Goal: Task Accomplishment & Management: Use online tool/utility

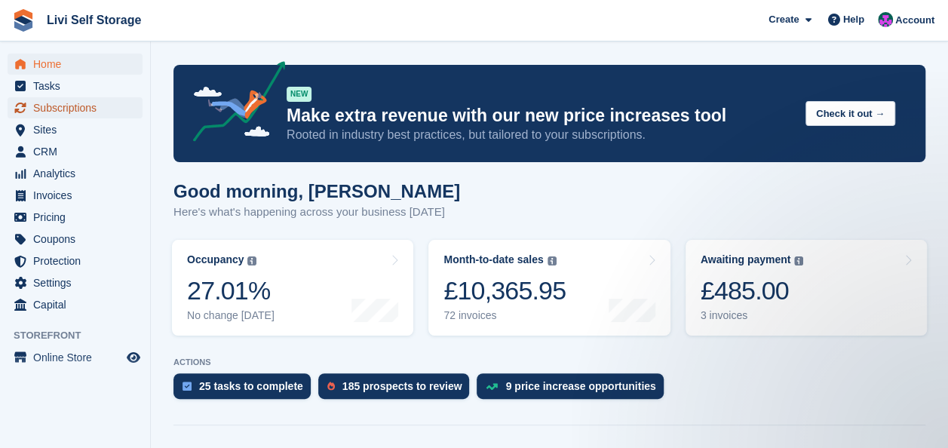
click at [57, 107] on span "Subscriptions" at bounding box center [78, 107] width 90 height 21
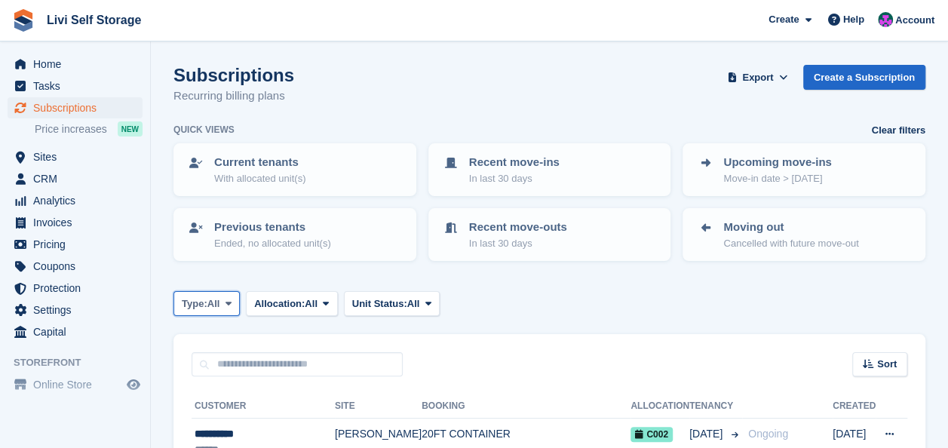
click at [231, 302] on icon at bounding box center [228, 304] width 6 height 10
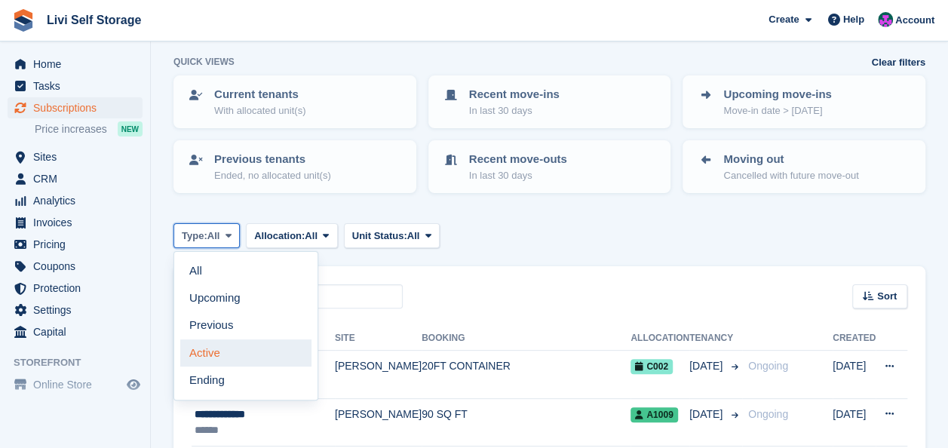
scroll to position [151, 0]
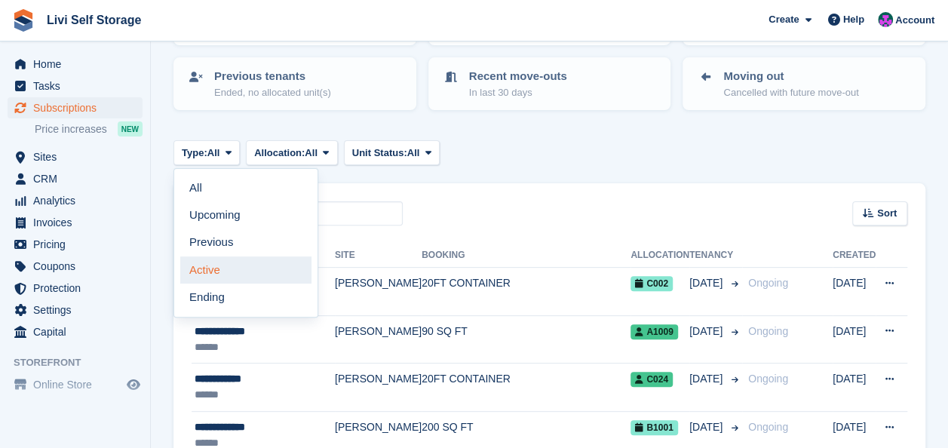
click at [211, 270] on link "Active" at bounding box center [245, 269] width 131 height 27
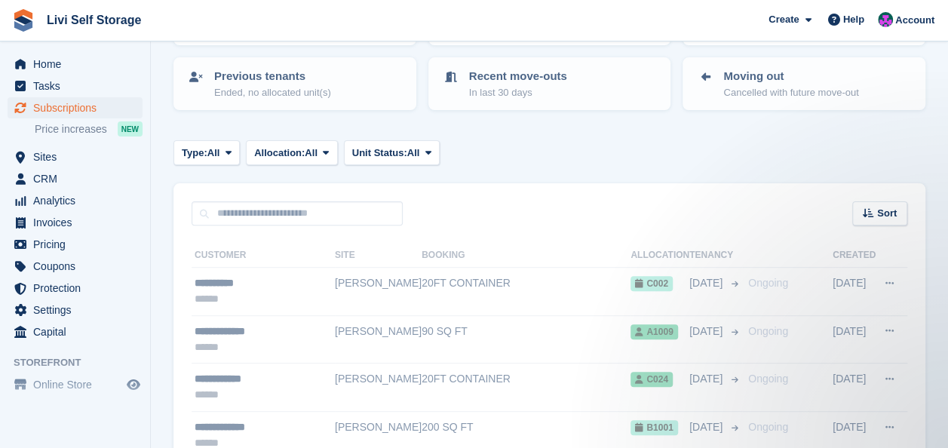
scroll to position [0, 0]
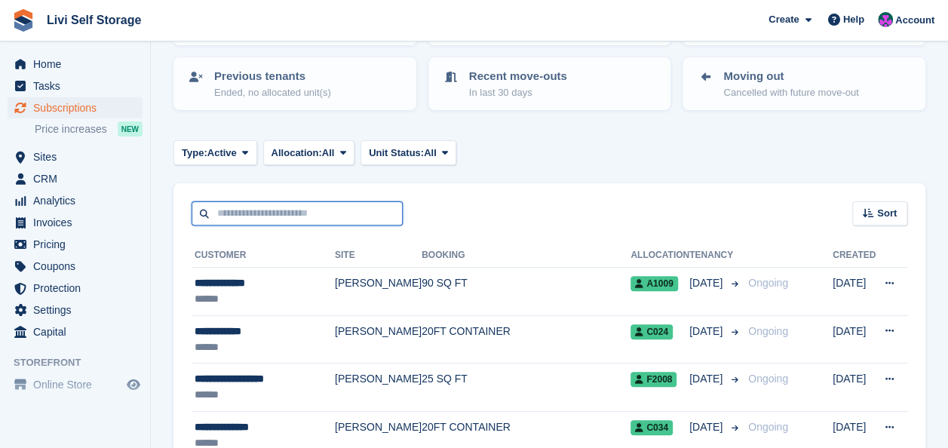
click at [218, 213] on input "text" at bounding box center [297, 213] width 211 height 25
type input "*****"
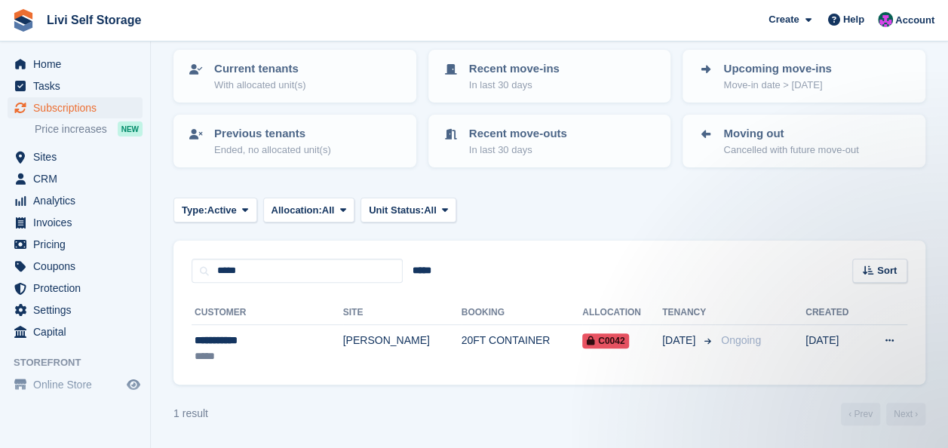
scroll to position [93, 0]
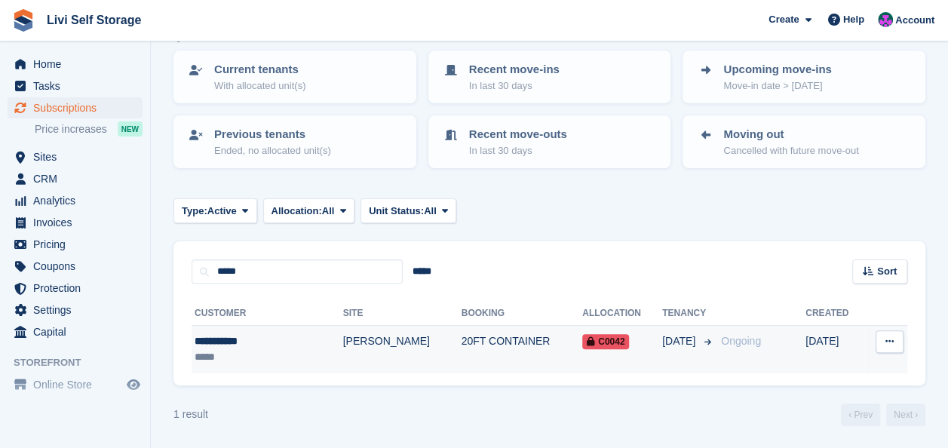
click at [253, 342] on div "**********" at bounding box center [249, 341] width 108 height 16
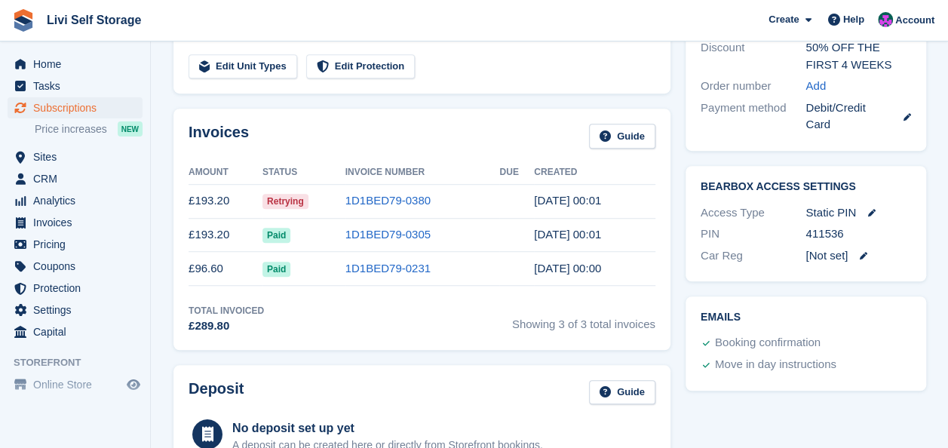
scroll to position [679, 0]
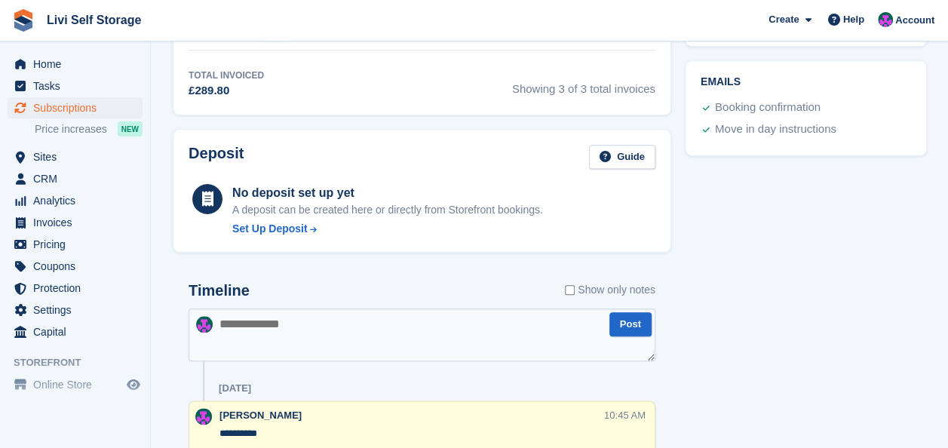
click at [225, 335] on textarea at bounding box center [421, 334] width 467 height 53
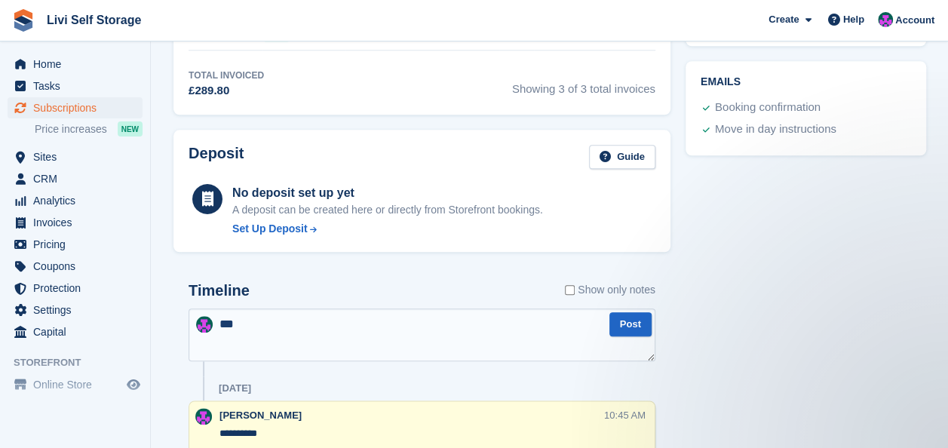
scroll to position [0, 0]
type textarea "**********"
click at [638, 324] on button "Post" at bounding box center [630, 324] width 42 height 25
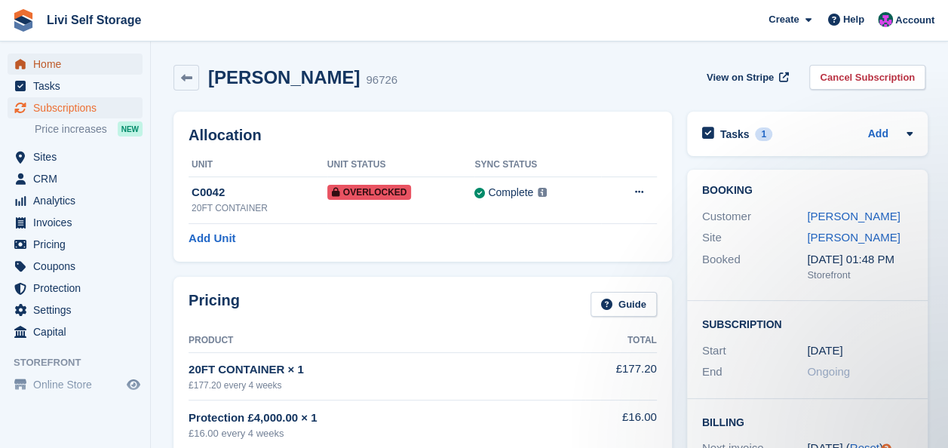
click at [43, 65] on span "Home" at bounding box center [78, 64] width 90 height 21
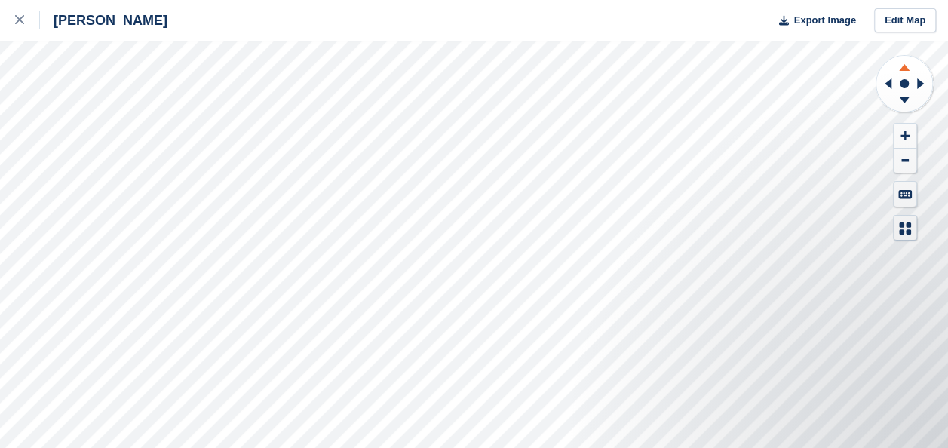
click at [899, 65] on icon at bounding box center [903, 65] width 39 height 19
click at [898, 65] on icon at bounding box center [903, 65] width 39 height 19
click at [902, 102] on icon at bounding box center [903, 102] width 39 height 19
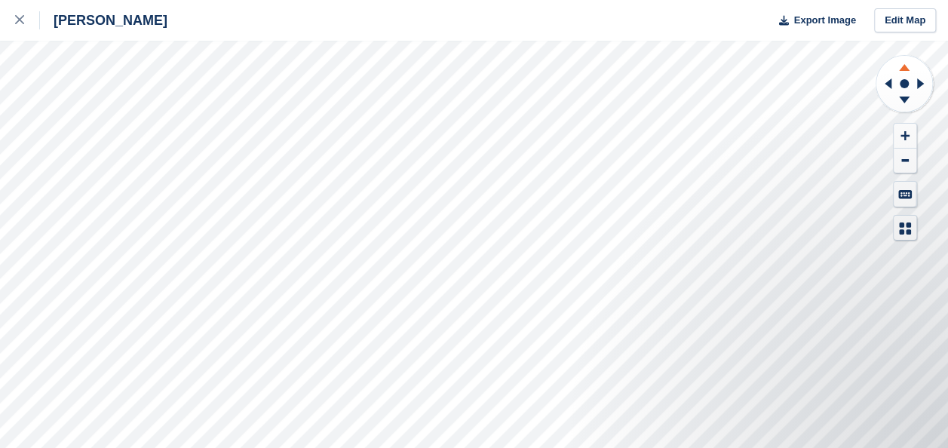
click at [903, 68] on icon at bounding box center [904, 67] width 11 height 7
click at [897, 103] on icon at bounding box center [903, 102] width 39 height 19
click at [897, 102] on icon at bounding box center [903, 102] width 39 height 19
click at [902, 103] on icon at bounding box center [903, 102] width 39 height 19
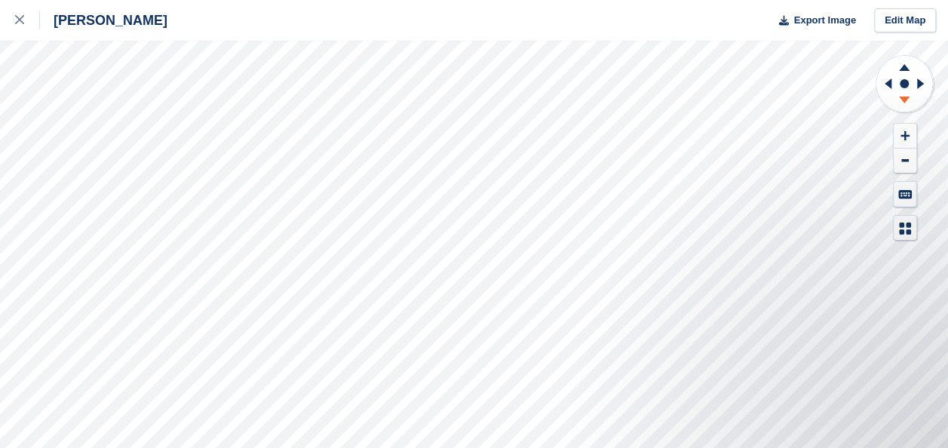
click at [902, 103] on icon at bounding box center [903, 102] width 39 height 19
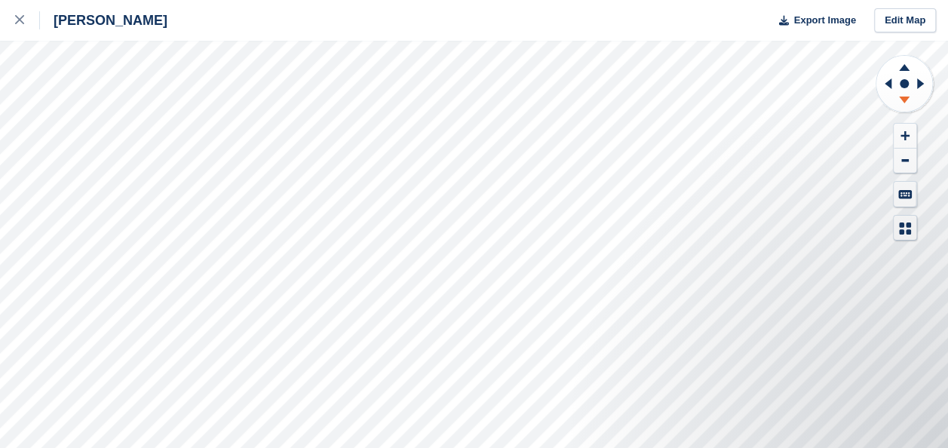
click at [902, 103] on icon at bounding box center [903, 102] width 39 height 19
click at [900, 103] on icon at bounding box center [903, 102] width 39 height 19
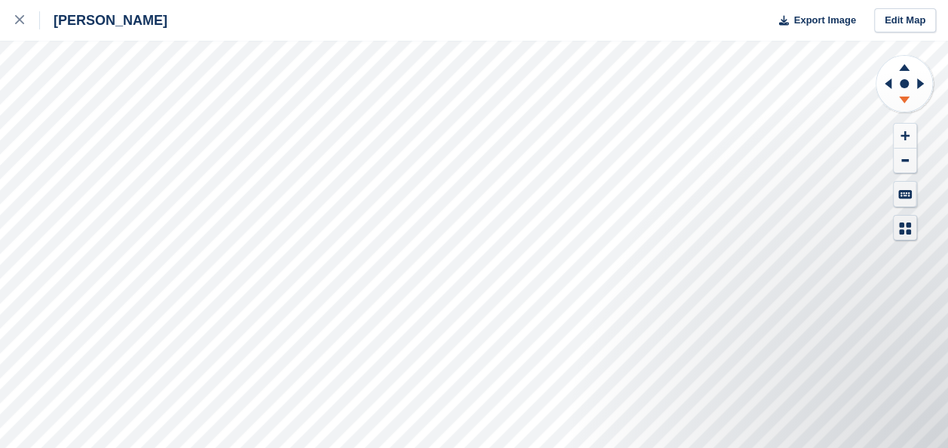
click at [900, 103] on icon at bounding box center [903, 102] width 39 height 19
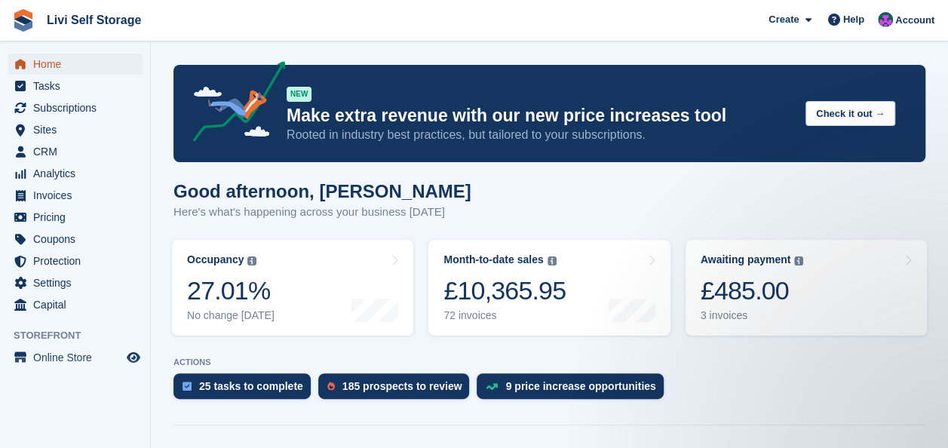
click at [42, 66] on span "Home" at bounding box center [78, 64] width 90 height 21
click at [214, 293] on div "27.01%" at bounding box center [230, 290] width 87 height 31
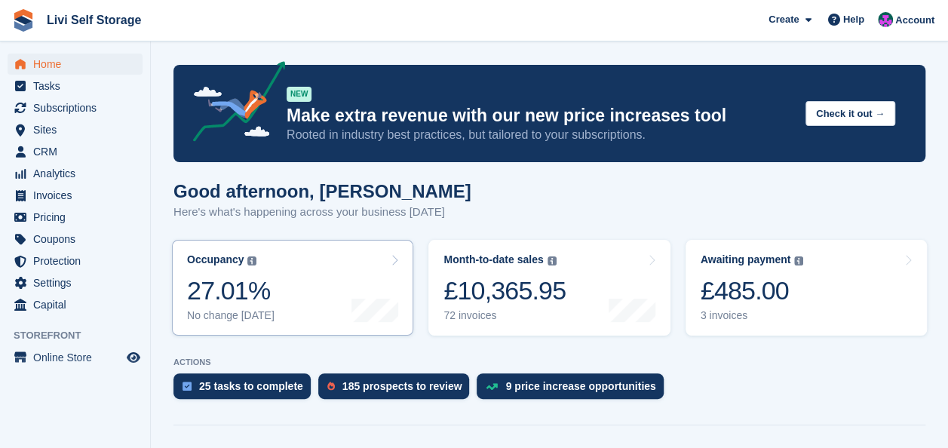
scroll to position [63, 0]
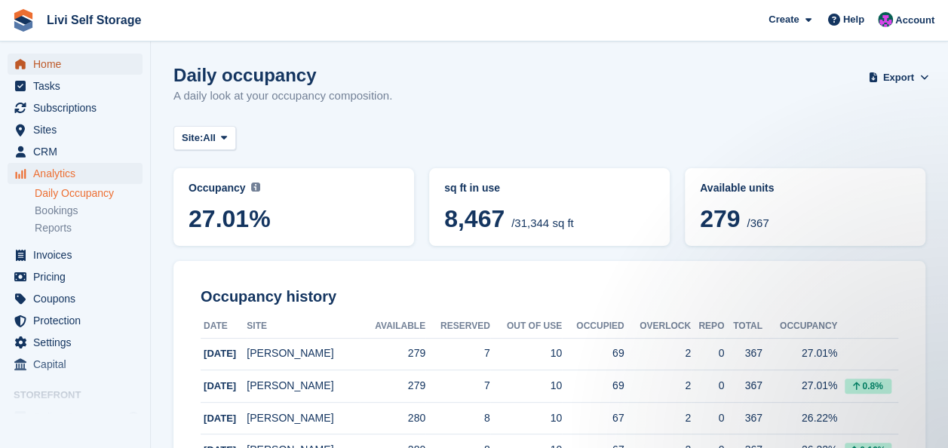
click at [37, 63] on span "Home" at bounding box center [78, 64] width 90 height 21
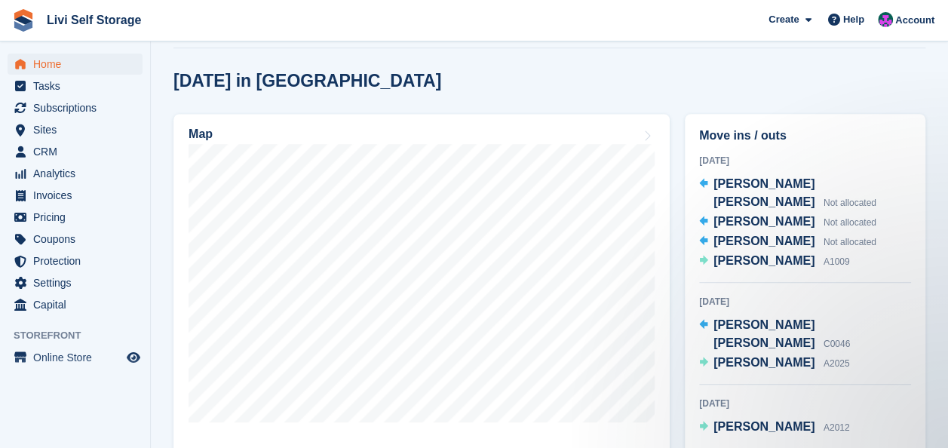
scroll to position [302, 0]
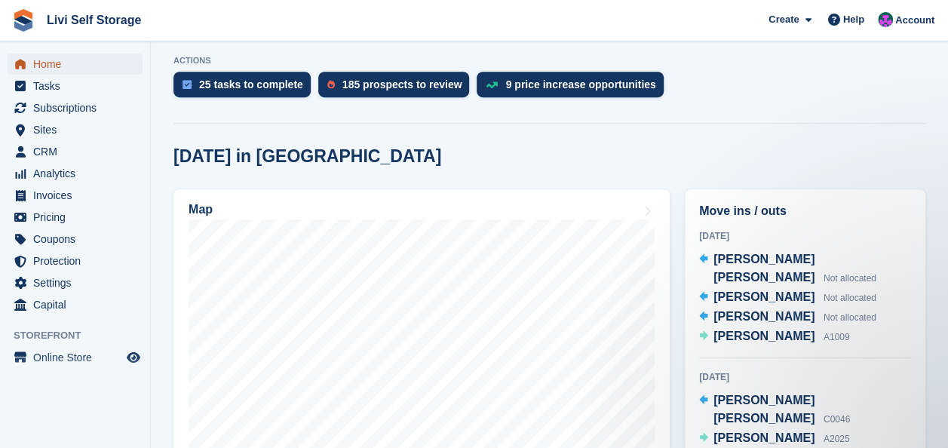
click at [43, 66] on span "Home" at bounding box center [78, 64] width 90 height 21
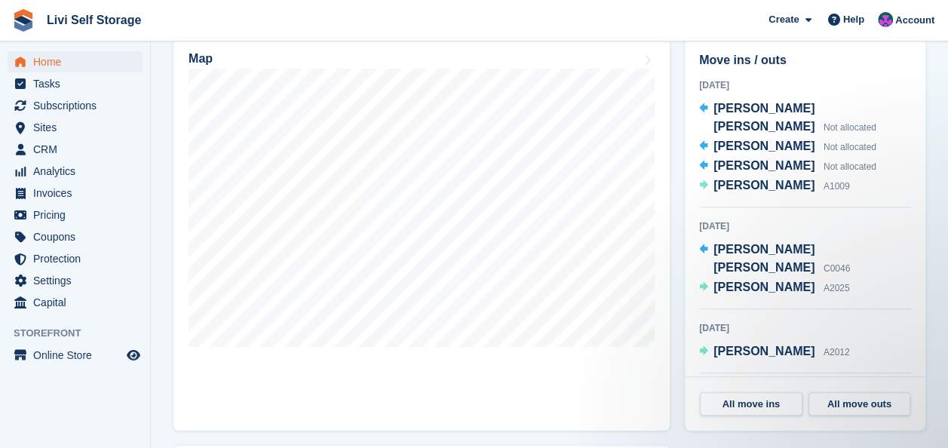
scroll to position [377, 0]
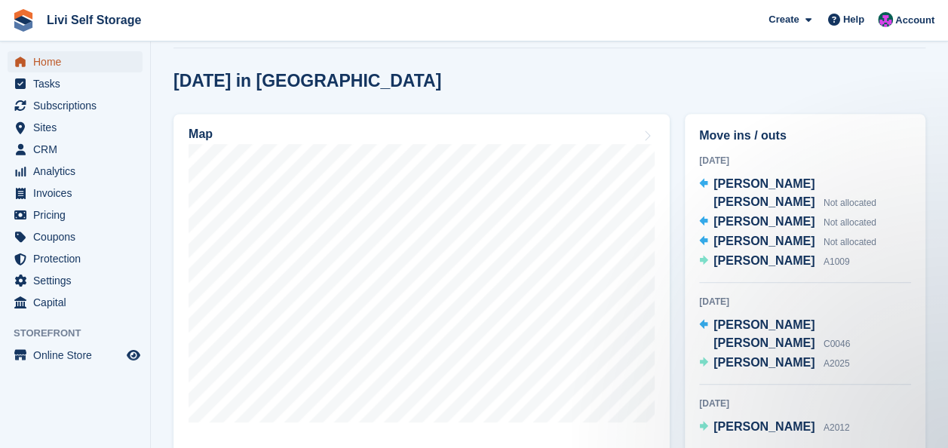
click at [30, 65] on link "Home" at bounding box center [75, 61] width 135 height 21
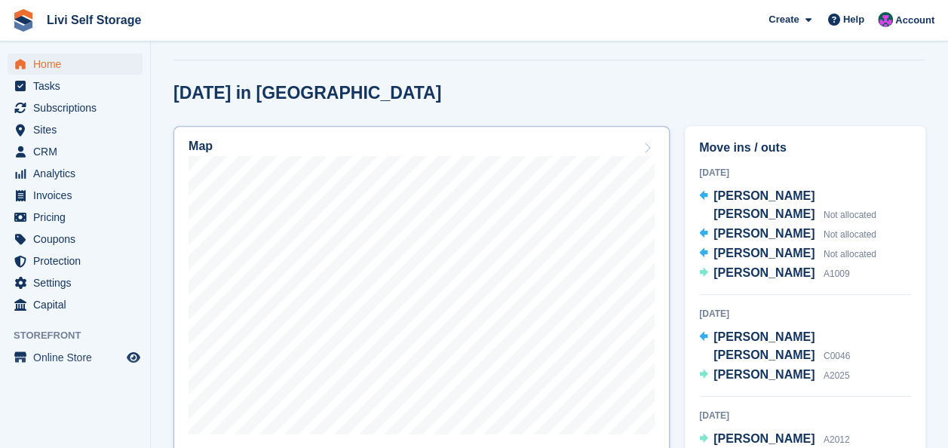
scroll to position [366, 0]
